Goal: Information Seeking & Learning: Check status

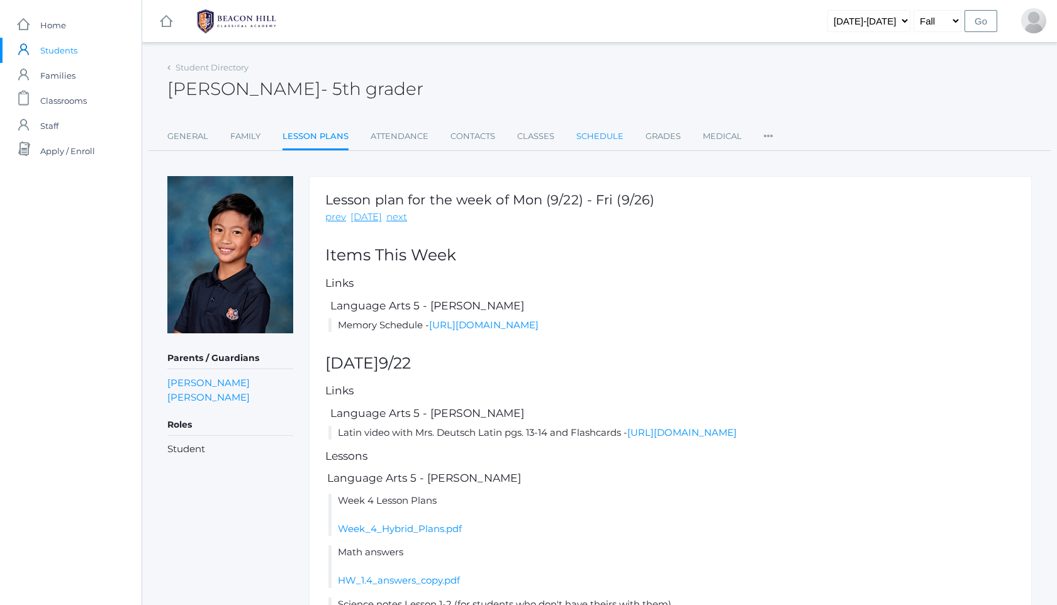
click at [593, 128] on link "Schedule" at bounding box center [599, 136] width 47 height 25
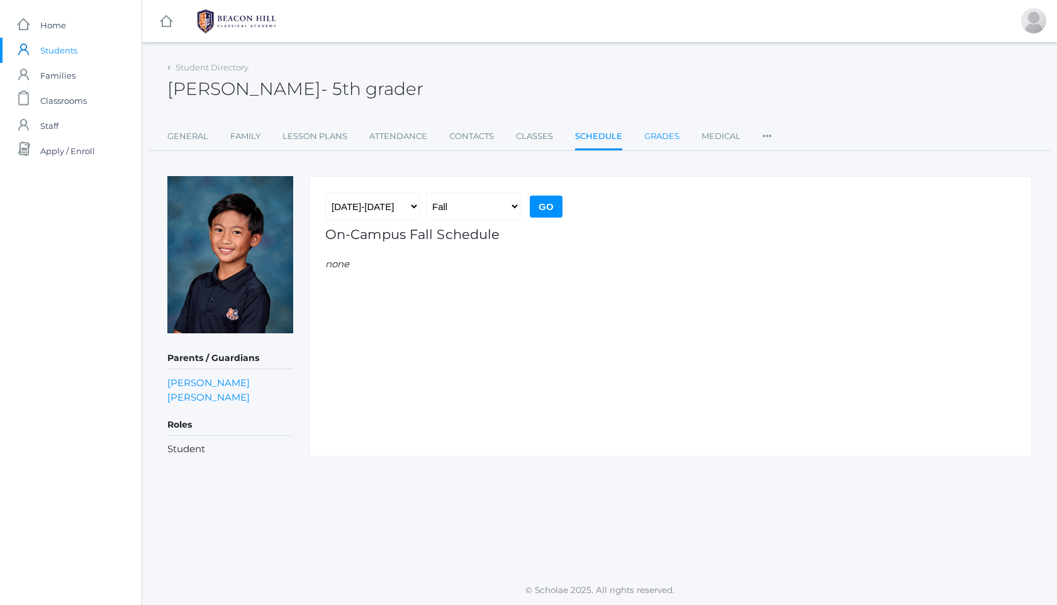
click at [648, 135] on link "Grades" at bounding box center [661, 136] width 35 height 25
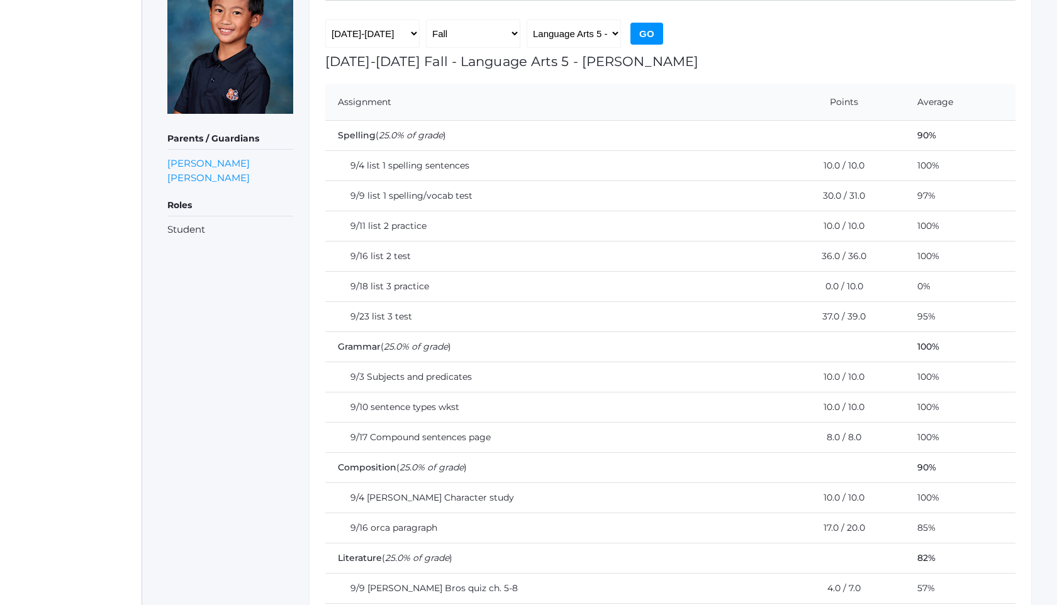
scroll to position [194, 0]
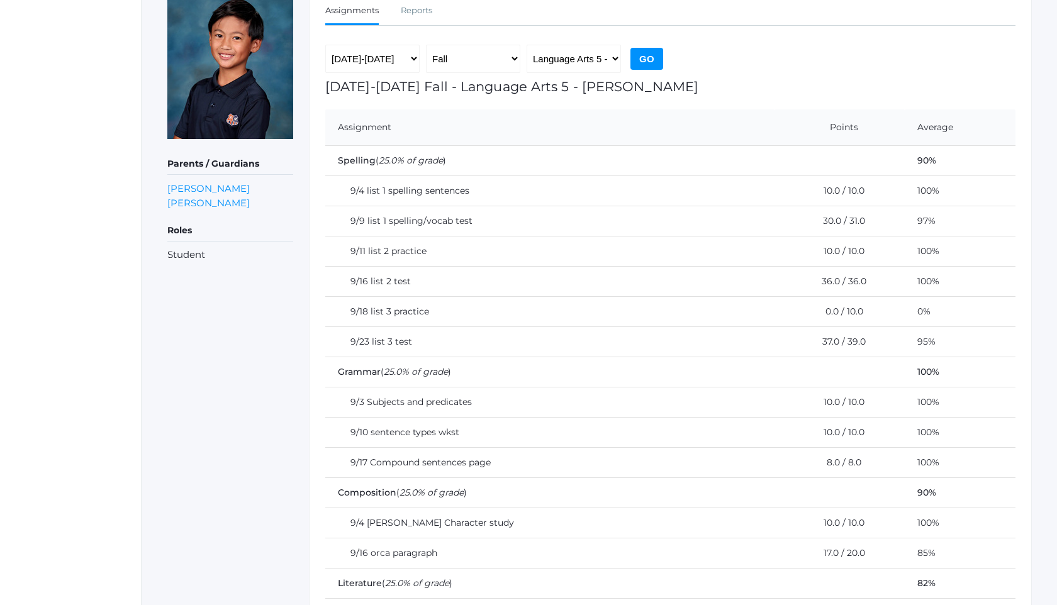
click at [580, 302] on td "9/18 list 3 practice" at bounding box center [549, 311] width 449 height 30
click at [904, 316] on td "0%" at bounding box center [959, 311] width 111 height 30
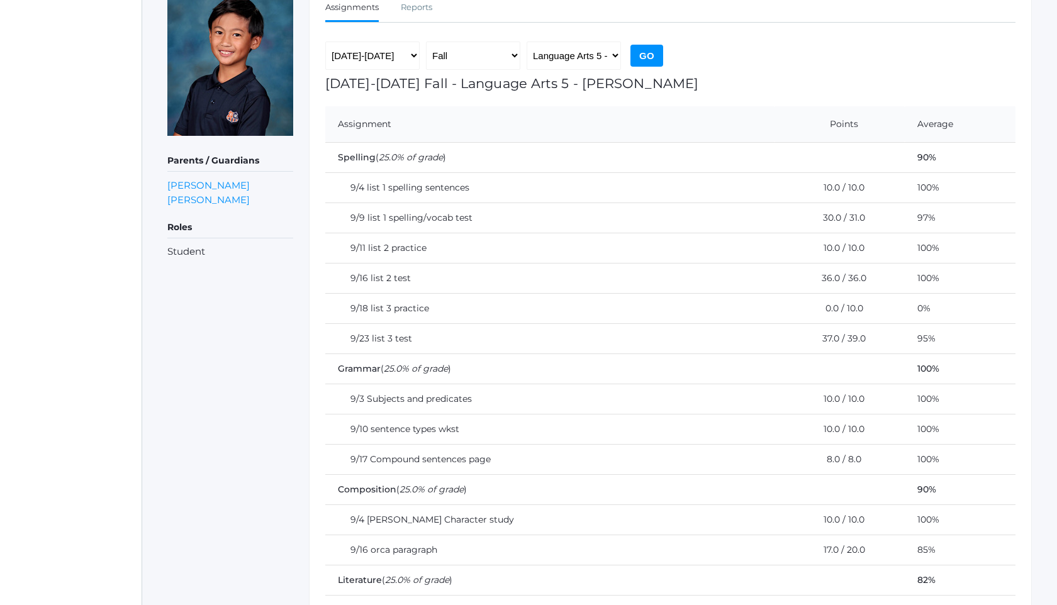
scroll to position [197, 0]
drag, startPoint x: 1056, startPoint y: 205, endPoint x: 1055, endPoint y: 145, distance: 60.4
click at [1055, 145] on html "icons/ui/navigation/home Created with Sketch. Home icons/user/plain Created wit…" at bounding box center [528, 105] width 1057 height 605
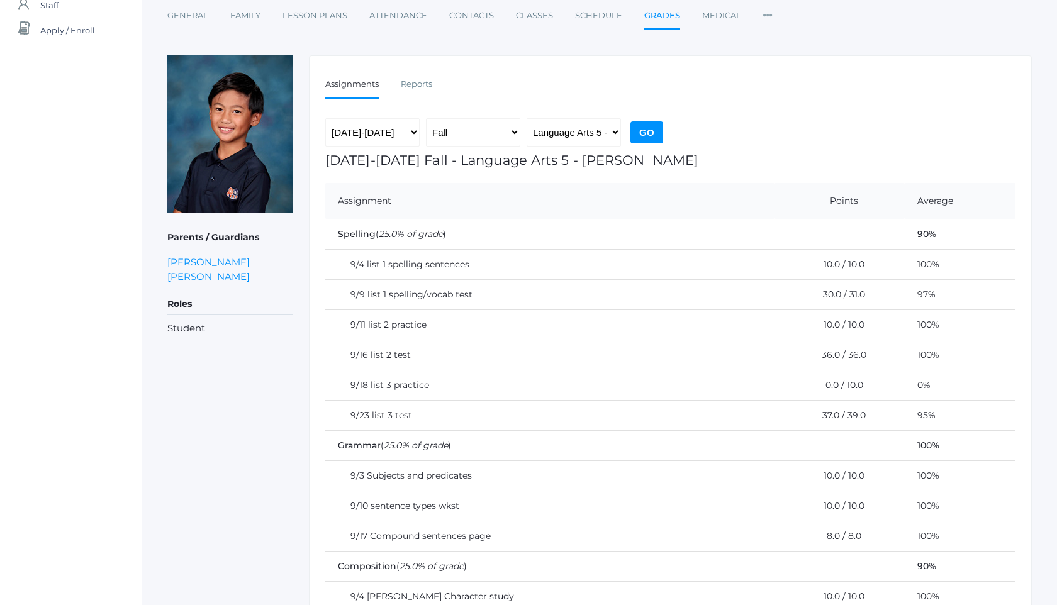
scroll to position [119, 0]
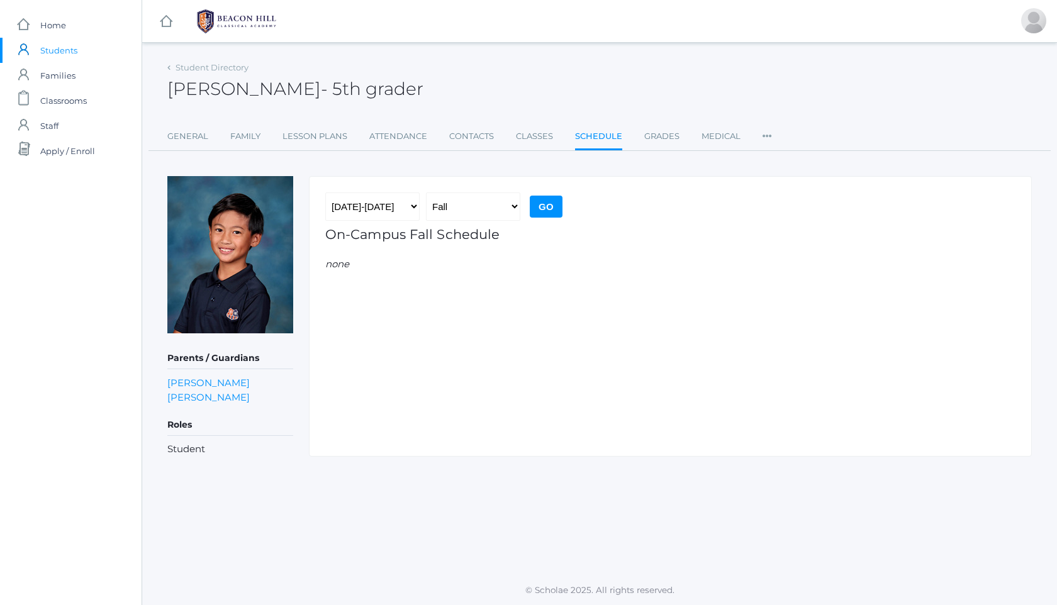
click at [250, 20] on img at bounding box center [236, 21] width 94 height 31
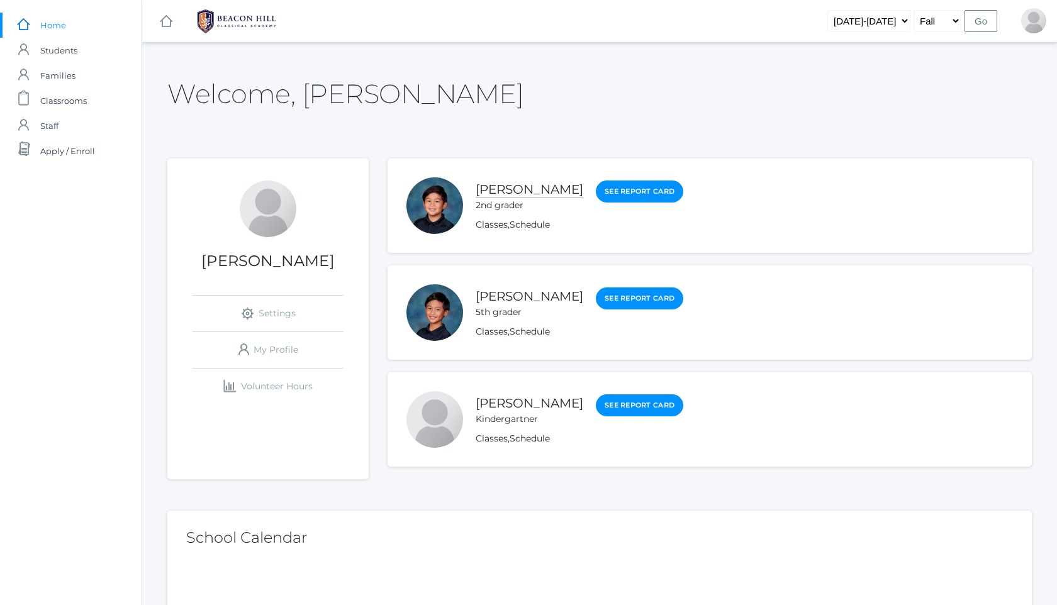
click at [536, 186] on link "[PERSON_NAME]" at bounding box center [529, 190] width 108 height 16
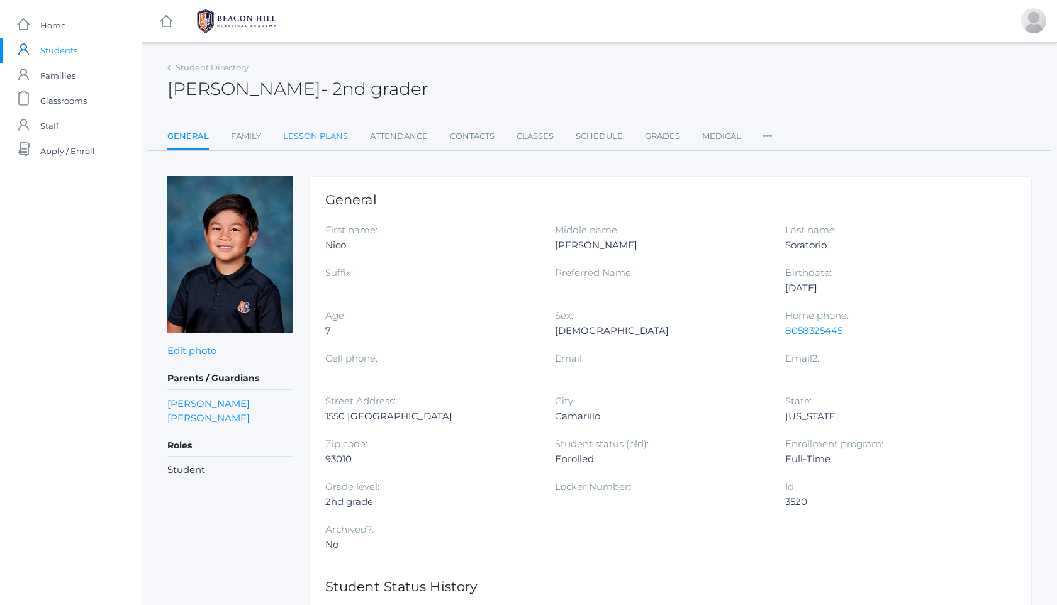
click at [331, 133] on link "Lesson Plans" at bounding box center [315, 136] width 65 height 25
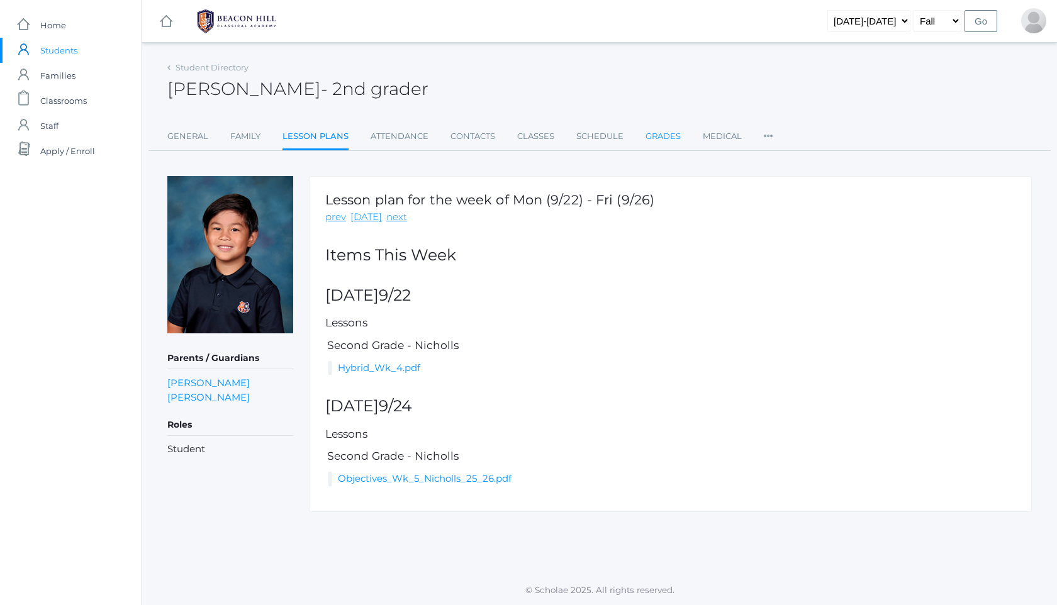
click at [671, 134] on link "Grades" at bounding box center [662, 136] width 35 height 25
